Goal: Entertainment & Leisure: Consume media (video, audio)

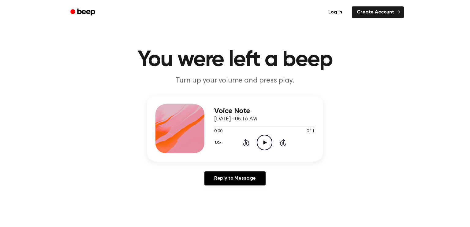
click at [264, 140] on icon "Play Audio" at bounding box center [265, 143] width 16 height 16
click at [262, 140] on icon "Play Audio" at bounding box center [265, 143] width 16 height 16
click at [261, 140] on icon "Play Audio" at bounding box center [265, 143] width 16 height 16
click at [261, 141] on icon "Play Audio" at bounding box center [265, 143] width 16 height 16
